Goal: Task Accomplishment & Management: Complete application form

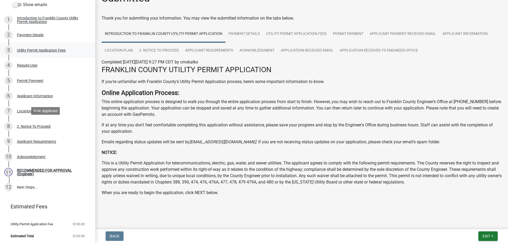
scroll to position [84, 0]
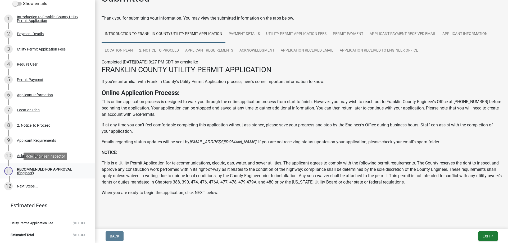
click at [30, 170] on div "RECOMMENDED FOR APPROVAL (Engineer)" at bounding box center [52, 170] width 70 height 7
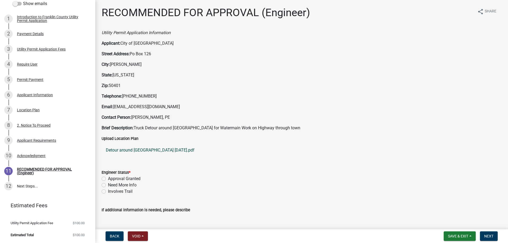
click at [152, 149] on link "Detour around [GEOGRAPHIC_DATA] [DATE].pdf" at bounding box center [302, 150] width 400 height 13
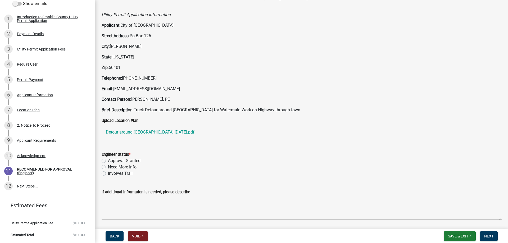
scroll to position [36, 0]
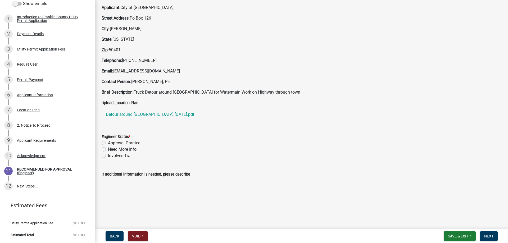
click at [108, 144] on label "Approval Granted" at bounding box center [124, 143] width 33 height 6
click at [108, 143] on input "Approval Granted" at bounding box center [109, 141] width 3 height 3
radio input "true"
click at [489, 236] on span "Next" at bounding box center [488, 236] width 9 height 4
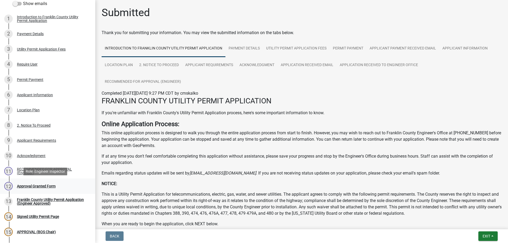
click at [23, 185] on div "Approval Granted Form" at bounding box center [36, 186] width 39 height 4
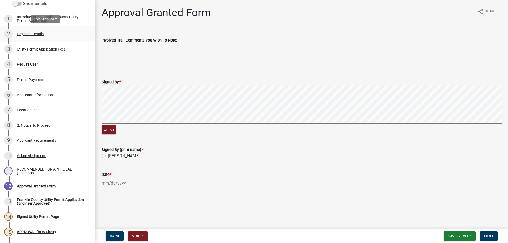
click at [31, 34] on div "Payment Details" at bounding box center [30, 34] width 27 height 4
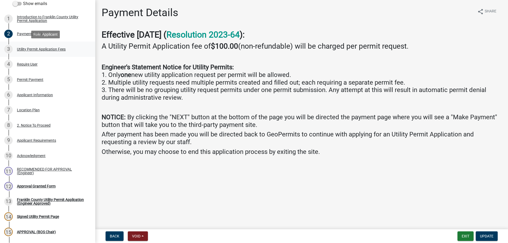
click at [25, 49] on div "Utility Permit Application Fees" at bounding box center [41, 49] width 49 height 4
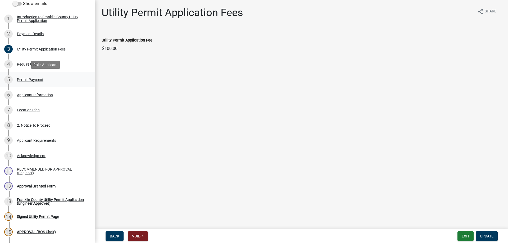
click at [29, 79] on div "Permit Payment" at bounding box center [30, 80] width 26 height 4
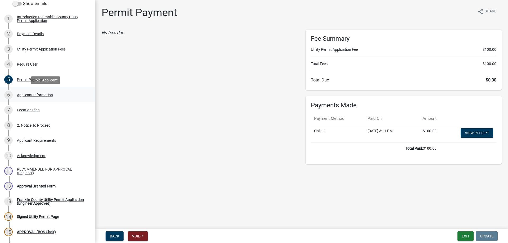
click at [39, 95] on div "Applicant Information" at bounding box center [35, 95] width 36 height 4
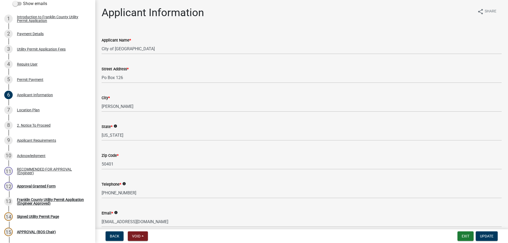
scroll to position [26, 0]
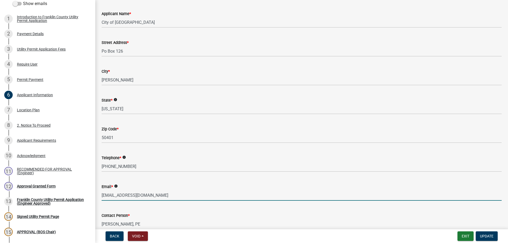
drag, startPoint x: 143, startPoint y: 195, endPoint x: 100, endPoint y: 195, distance: 43.1
click at [100, 195] on div "Email * info [EMAIL_ADDRESS][DOMAIN_NAME]" at bounding box center [302, 188] width 408 height 25
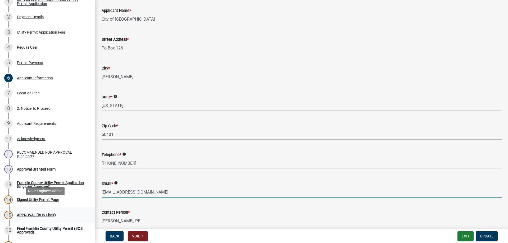
scroll to position [110, 0]
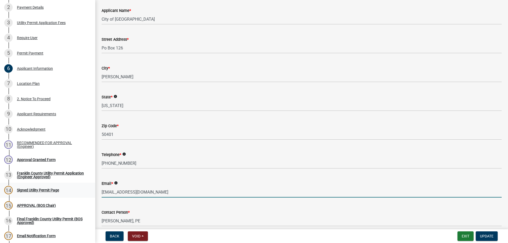
click at [31, 190] on div "Signed Utility Permit Page" at bounding box center [38, 190] width 42 height 4
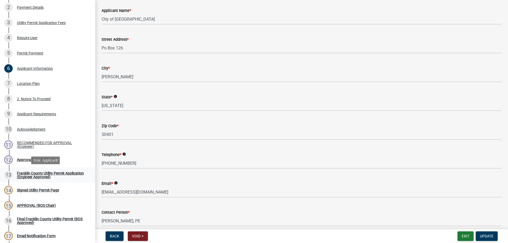
click at [35, 173] on div "Franklin County Utility Permit Application (Engineer Approved)" at bounding box center [52, 174] width 70 height 7
click at [23, 160] on div "Approval Granted Form" at bounding box center [36, 160] width 39 height 4
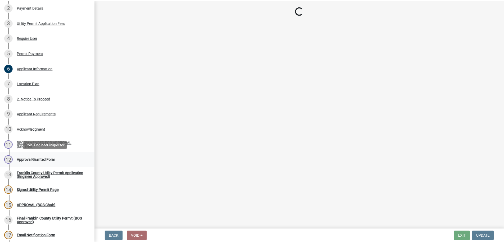
scroll to position [0, 0]
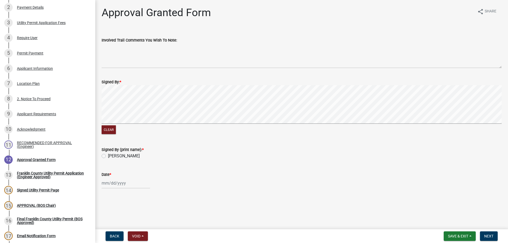
click at [108, 156] on label "[PERSON_NAME]" at bounding box center [124, 156] width 32 height 6
click at [108, 156] on input "[PERSON_NAME]" at bounding box center [109, 154] width 3 height 3
radio input "true"
click at [103, 184] on div at bounding box center [126, 183] width 48 height 11
select select "8"
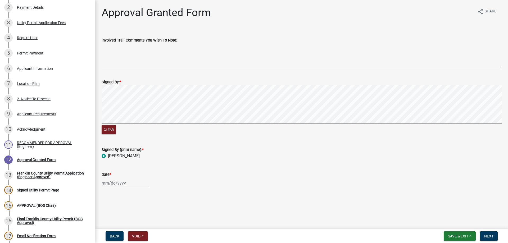
select select "2025"
click at [106, 171] on div "1" at bounding box center [107, 172] width 8 height 8
type input "[DATE]"
click at [114, 182] on div "[DATE]" at bounding box center [126, 183] width 48 height 11
select select "9"
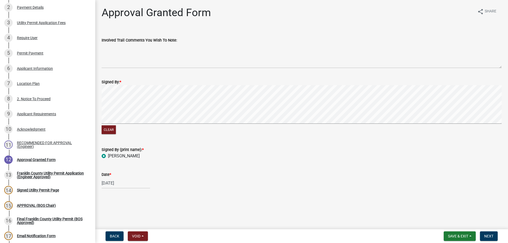
select select "2025"
click at [107, 112] on span "Previous month" at bounding box center [107, 112] width 4 height 4
select select "8"
click at [142, 155] on div "22" at bounding box center [140, 155] width 8 height 8
type input "[DATE]"
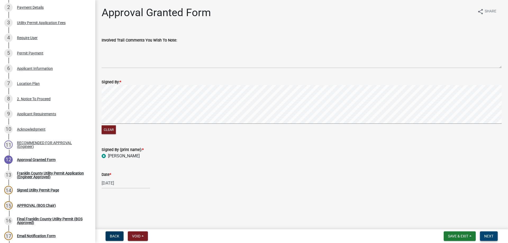
click at [488, 235] on span "Next" at bounding box center [488, 236] width 9 height 4
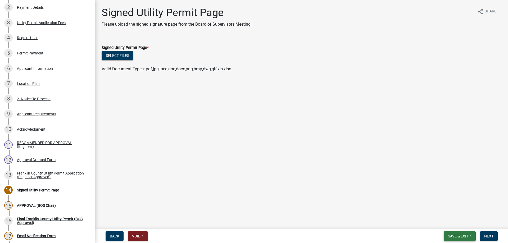
click at [454, 236] on span "Save & Exit" at bounding box center [458, 236] width 20 height 4
click at [456, 223] on button "Save & Exit" at bounding box center [454, 222] width 42 height 13
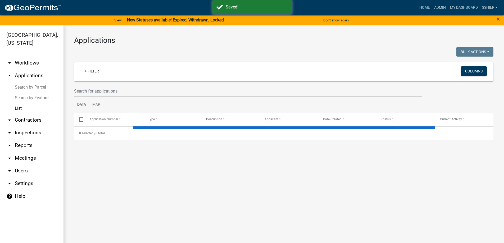
select select "3: 100"
